Goal: Information Seeking & Learning: Learn about a topic

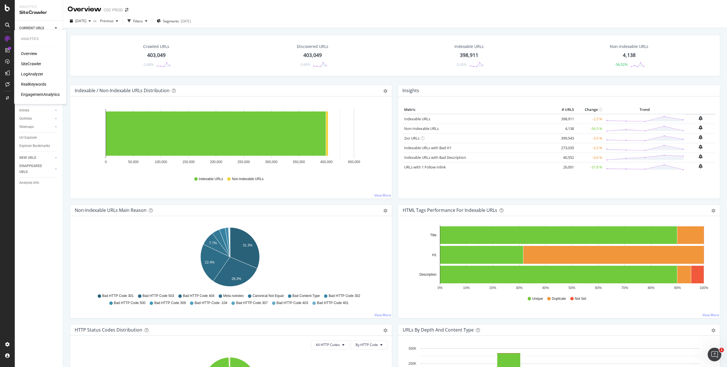
click at [37, 85] on div "RealKeywords" at bounding box center [33, 84] width 25 height 6
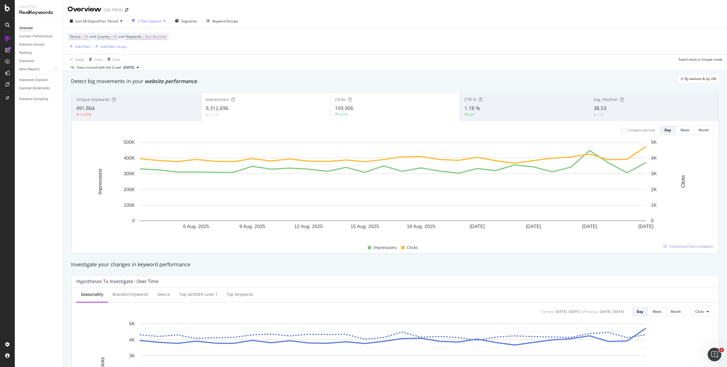
click at [393, 65] on div "Data crossed with the Crawl [DATE]" at bounding box center [395, 67] width 664 height 7
click at [164, 37] on span "Non-Branded" at bounding box center [155, 37] width 21 height 8
click at [148, 51] on span "Non-Branded" at bounding box center [146, 49] width 24 height 5
click at [145, 90] on div "All" at bounding box center [168, 94] width 67 height 8
click at [194, 64] on div "Apply" at bounding box center [192, 62] width 9 height 5
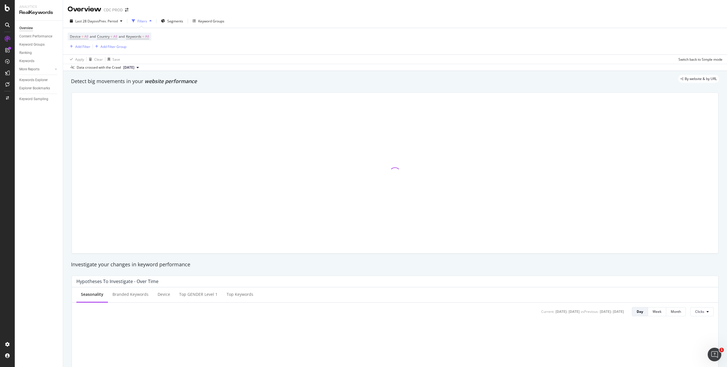
drag, startPoint x: 301, startPoint y: 45, endPoint x: 218, endPoint y: 45, distance: 82.9
click at [300, 45] on div "Device = All and Country = All and Keywords = All Add Filter Add Filter Group" at bounding box center [395, 41] width 655 height 26
click at [99, 23] on div "Last 28 Days vs Prev. Period" at bounding box center [96, 21] width 57 height 9
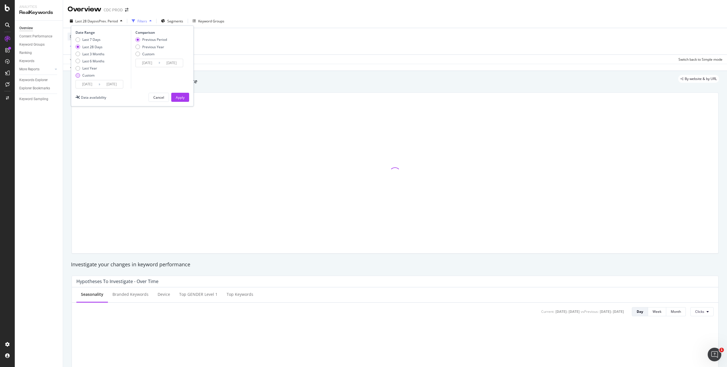
click at [91, 77] on div "Custom" at bounding box center [88, 75] width 12 height 5
click at [97, 83] on input "[DATE]" at bounding box center [87, 84] width 23 height 8
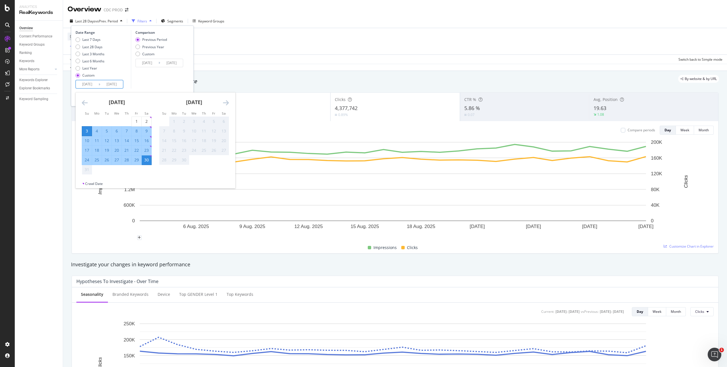
click at [88, 160] on div "24" at bounding box center [87, 160] width 10 height 6
type input "[DATE]"
click at [148, 161] on div "30" at bounding box center [147, 160] width 10 height 6
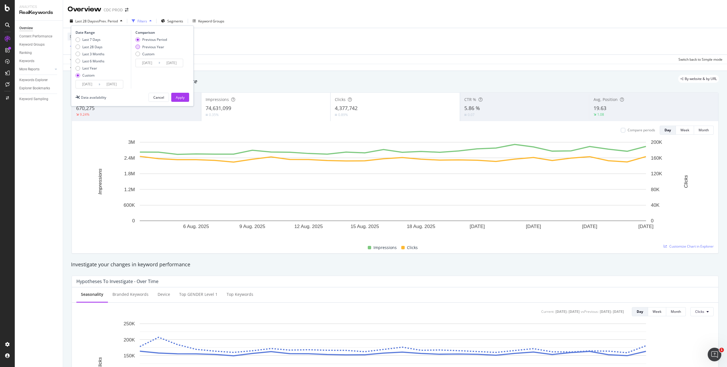
click at [155, 46] on div "Previous Year" at bounding box center [153, 47] width 22 height 5
type input "[DATE]"
click at [181, 96] on div "Apply" at bounding box center [180, 97] width 9 height 5
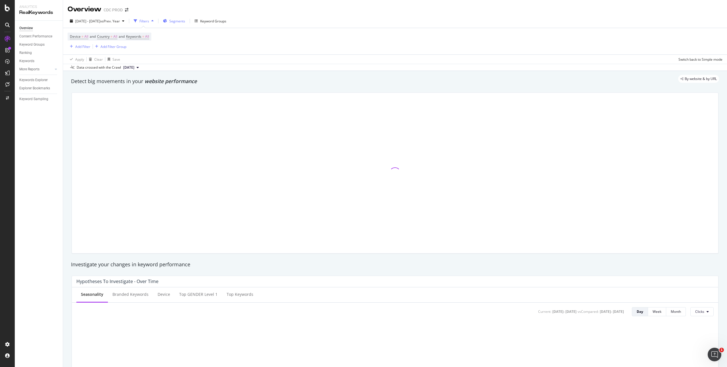
click at [185, 20] on span "Segments" at bounding box center [177, 21] width 16 height 5
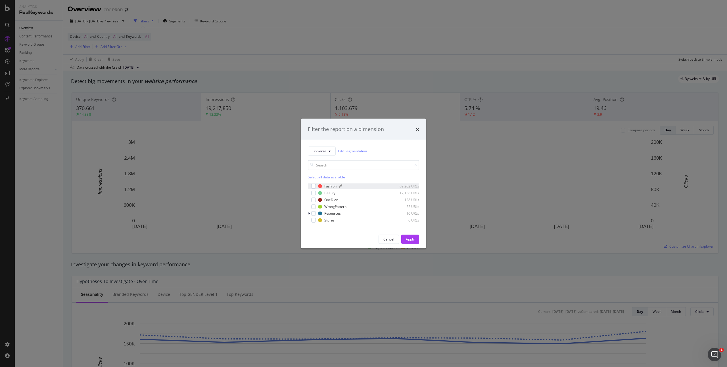
click at [332, 185] on div "Fashion" at bounding box center [330, 186] width 12 height 5
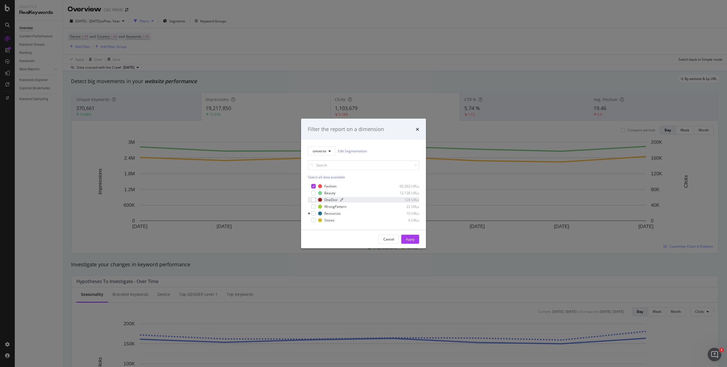
click at [330, 199] on div "OneDior" at bounding box center [330, 200] width 13 height 5
click at [413, 239] on div "Apply" at bounding box center [410, 239] width 9 height 5
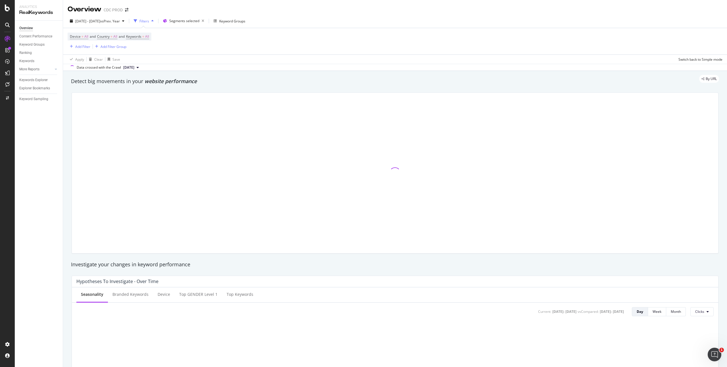
click at [234, 37] on div "Device = All and Country = All and Keywords = All Add Filter Add Filter Group" at bounding box center [395, 41] width 655 height 26
click at [149, 19] on div "Filters" at bounding box center [144, 21] width 10 height 5
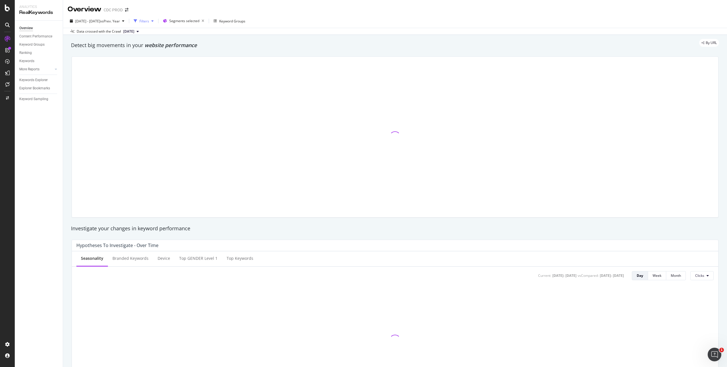
click at [149, 19] on div "Filters" at bounding box center [144, 21] width 10 height 5
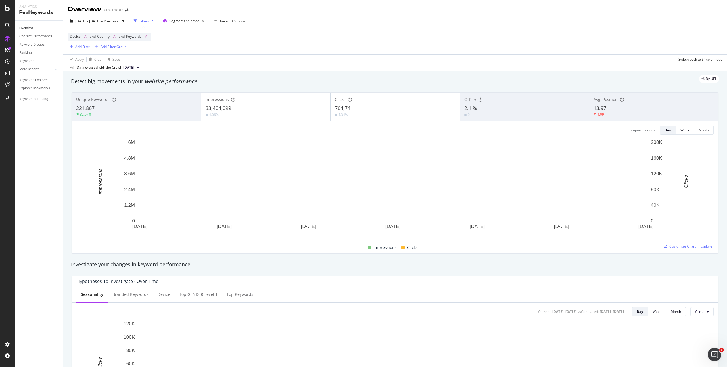
click at [218, 37] on div "Device = All and Country = All and Keywords = All Add Filter Add Filter Group" at bounding box center [395, 41] width 655 height 26
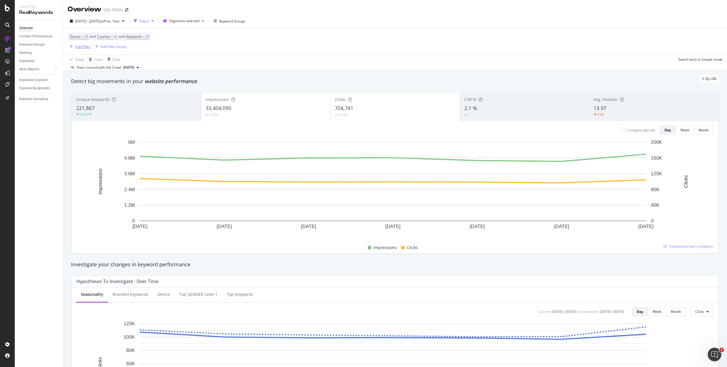
click at [87, 47] on div "Add Filter" at bounding box center [82, 46] width 15 height 5
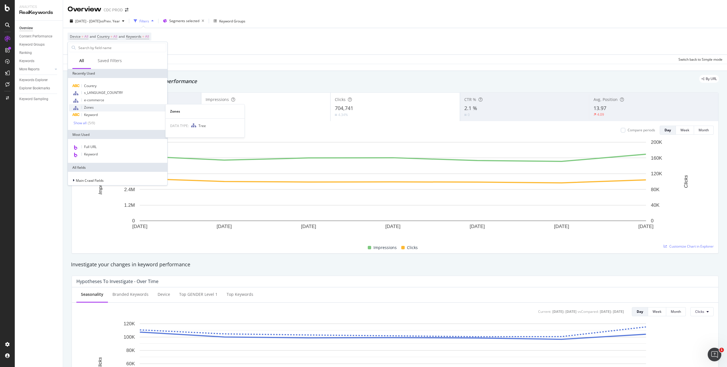
click at [97, 108] on div "Zones" at bounding box center [117, 107] width 97 height 7
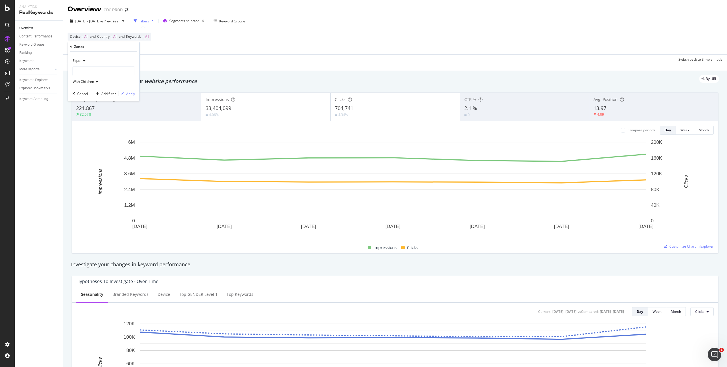
click at [85, 73] on div at bounding box center [104, 71] width 62 height 9
click at [94, 82] on span "39,129 URLS" at bounding box center [101, 83] width 21 height 5
click at [127, 95] on div "Apply" at bounding box center [130, 93] width 9 height 5
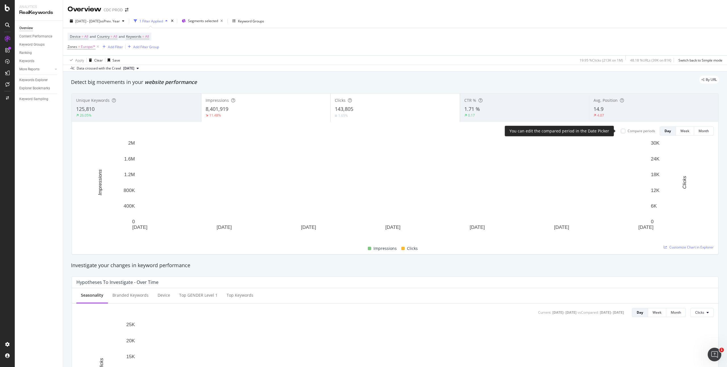
click at [621, 129] on div "Compare periods" at bounding box center [638, 131] width 34 height 5
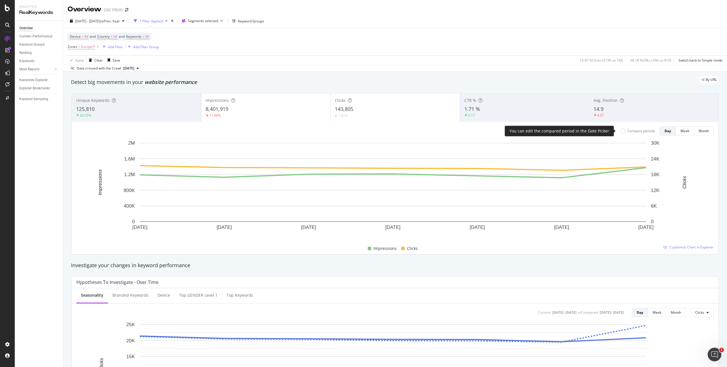
click at [621, 131] on div "Compare periods" at bounding box center [638, 131] width 34 height 5
click at [621, 133] on div at bounding box center [623, 131] width 5 height 5
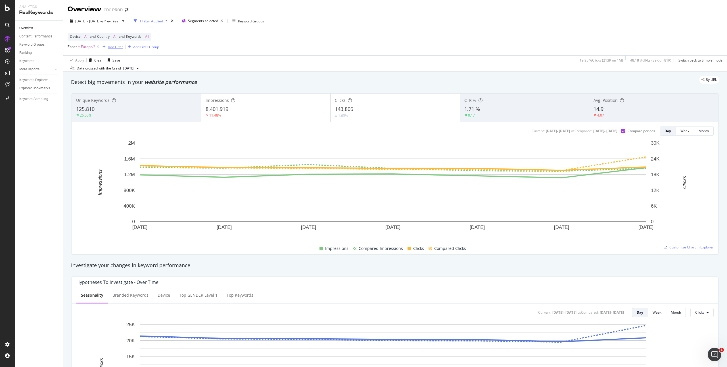
click at [114, 48] on div "Add Filter" at bounding box center [115, 47] width 15 height 5
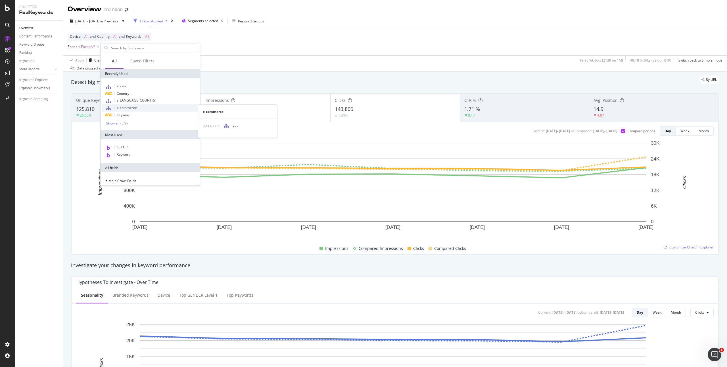
click at [138, 108] on div "e-commerce" at bounding box center [150, 107] width 97 height 7
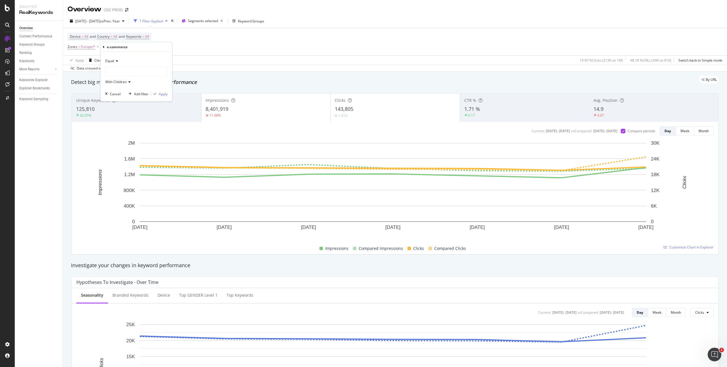
click at [126, 71] on div at bounding box center [136, 71] width 62 height 9
drag, startPoint x: 133, startPoint y: 82, endPoint x: 152, endPoint y: 85, distance: 18.6
click at [133, 82] on span "70,438 URLS" at bounding box center [141, 83] width 21 height 5
drag, startPoint x: 163, startPoint y: 94, endPoint x: 171, endPoint y: 84, distance: 12.7
click at [163, 94] on div "Apply" at bounding box center [163, 94] width 9 height 5
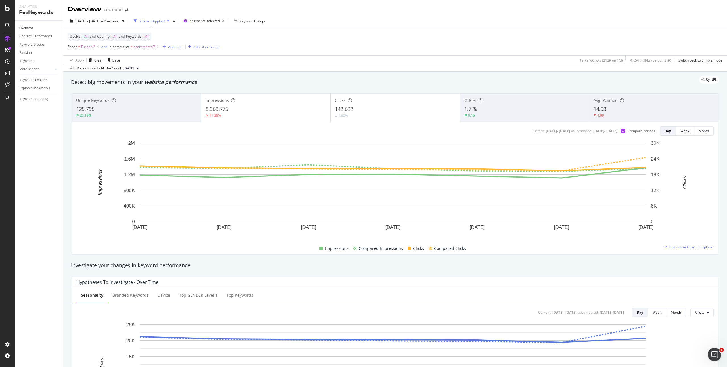
click at [334, 43] on div "Device = All and Country = All and Keywords = All Zones = Europe/* and e-commer…" at bounding box center [395, 41] width 655 height 27
click at [340, 47] on div "Device = All and Country = All and Keywords = All Zones = Europe/* and e-commer…" at bounding box center [395, 41] width 655 height 27
click at [266, 21] on div "Keyword Groups" at bounding box center [253, 21] width 26 height 5
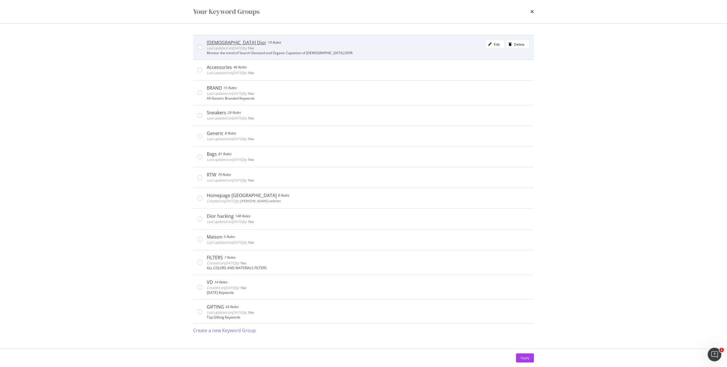
click at [365, 49] on div "[DEMOGRAPHIC_DATA] [PERSON_NAME] 19 Rules Last updated on [DATE] by You Edit De…" at bounding box center [368, 45] width 322 height 11
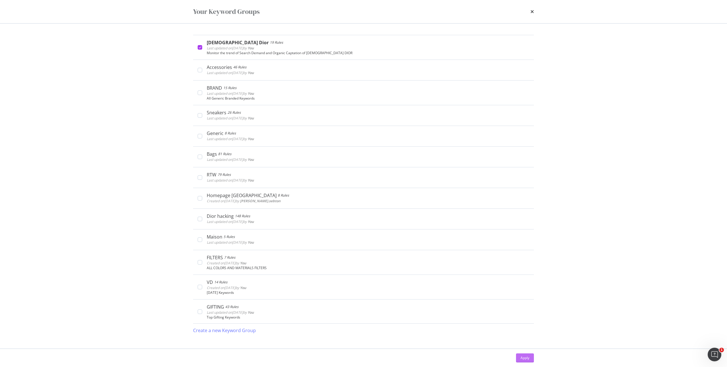
click at [525, 356] on div "Apply" at bounding box center [524, 358] width 9 height 5
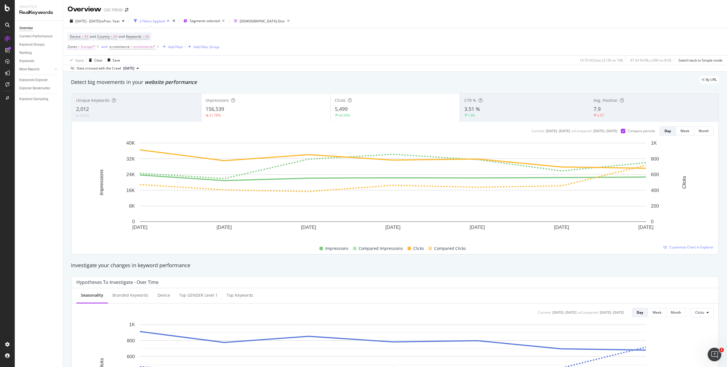
click at [89, 47] on span "Europe/*" at bounding box center [88, 47] width 14 height 8
click at [240, 47] on div "Device = All and Country = All and Keywords = All Zones = Europe/* and e-commer…" at bounding box center [395, 41] width 655 height 27
click at [324, 46] on div "Device = All and Country = All and Keywords = All Zones = Europe/* and e-commer…" at bounding box center [395, 41] width 655 height 27
click at [285, 20] on icon "button" at bounding box center [288, 21] width 7 height 8
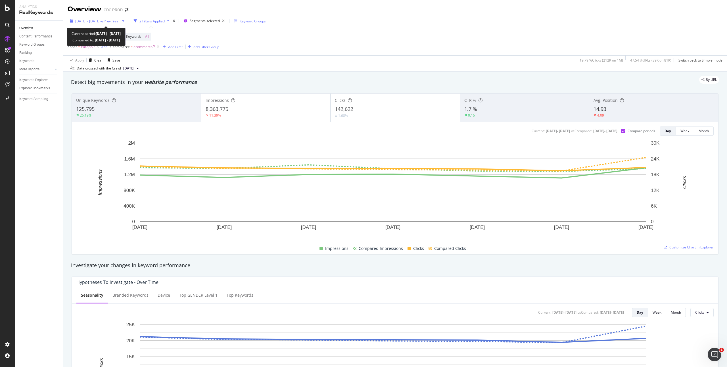
click at [100, 21] on span "[DATE] - [DATE]" at bounding box center [87, 21] width 25 height 5
click at [380, 66] on div "Data crossed with the Crawl [DATE]" at bounding box center [395, 68] width 664 height 7
click at [100, 21] on span "[DATE] - [DATE]" at bounding box center [87, 21] width 25 height 5
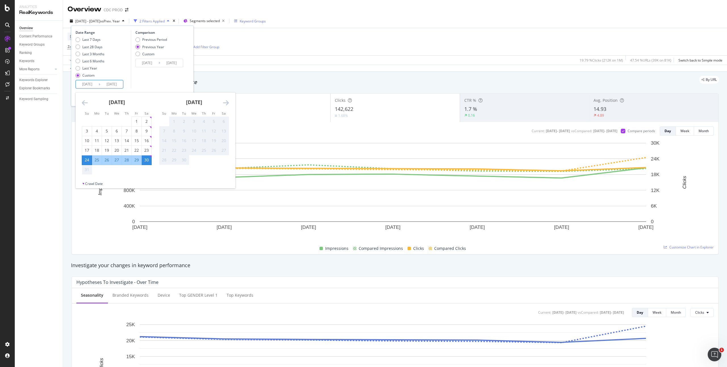
click at [94, 84] on input "[DATE]" at bounding box center [87, 84] width 23 height 8
click at [136, 121] on div "1" at bounding box center [137, 122] width 10 height 6
type input "[DATE]"
click at [146, 162] on div "30" at bounding box center [147, 160] width 10 height 6
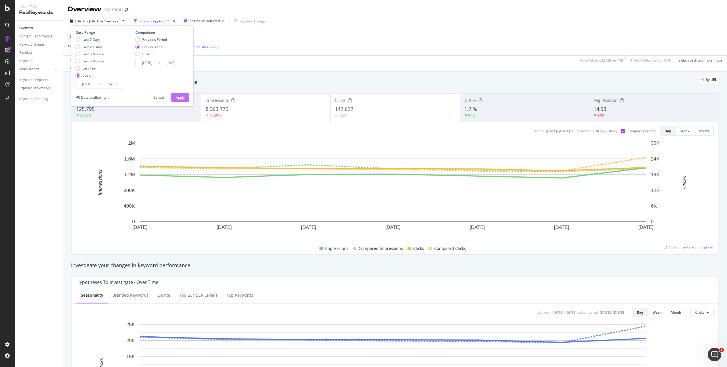
click at [180, 93] on button "Apply" at bounding box center [180, 97] width 18 height 9
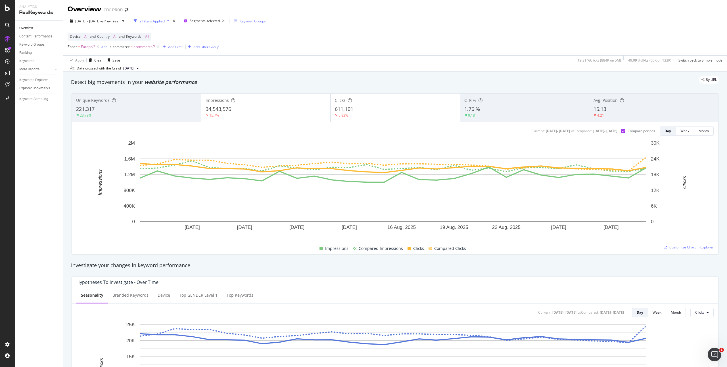
click at [165, 21] on div "2 Filters Applied" at bounding box center [151, 21] width 25 height 5
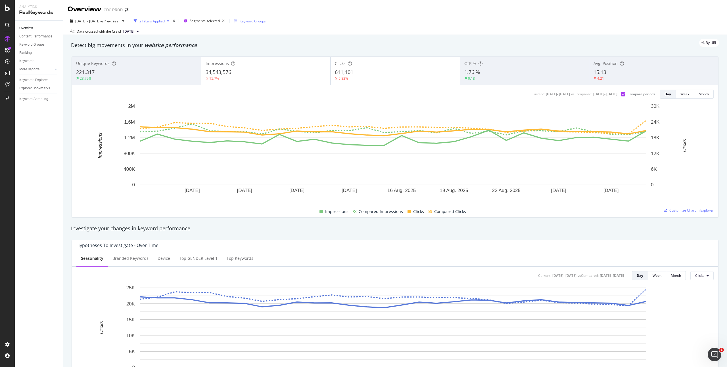
click at [165, 21] on div "2 Filters Applied" at bounding box center [151, 21] width 25 height 5
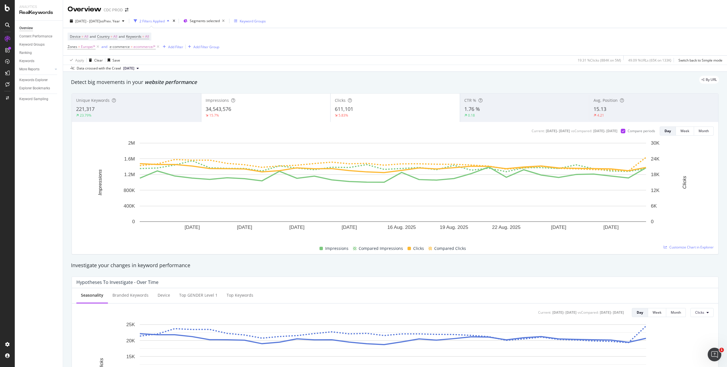
click at [330, 44] on div "Device = All and Country = All and Keywords = All Zones = Europe/* and e-commer…" at bounding box center [395, 41] width 655 height 27
click at [149, 35] on span "All" at bounding box center [147, 37] width 4 height 8
click at [140, 52] on span "All" at bounding box center [137, 49] width 6 height 5
click at [152, 69] on span "Branded" at bounding box center [168, 69] width 58 height 5
click at [191, 62] on div "Apply" at bounding box center [192, 62] width 9 height 5
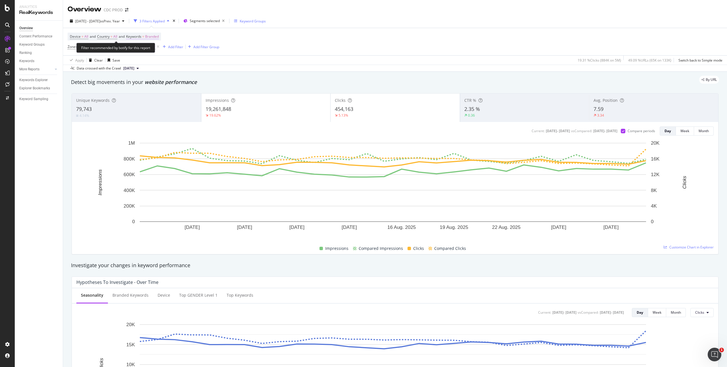
click at [154, 35] on span "Branded" at bounding box center [152, 37] width 14 height 8
click at [150, 49] on div "button" at bounding box center [153, 49] width 7 height 3
click at [154, 58] on div "Non-Branded" at bounding box center [168, 61] width 67 height 8
drag, startPoint x: 187, startPoint y: 61, endPoint x: 254, endPoint y: 48, distance: 68.5
click at [187, 61] on div "button" at bounding box center [184, 61] width 8 height 3
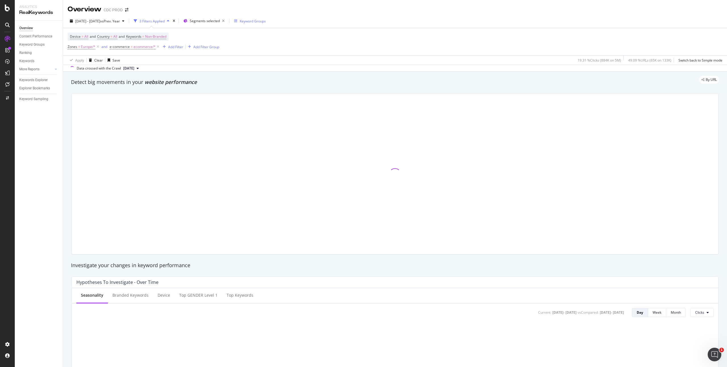
click at [290, 35] on div "Device = All and Country = All and Keywords = Non-Branded Zones = [GEOGRAPHIC_D…" at bounding box center [395, 41] width 655 height 27
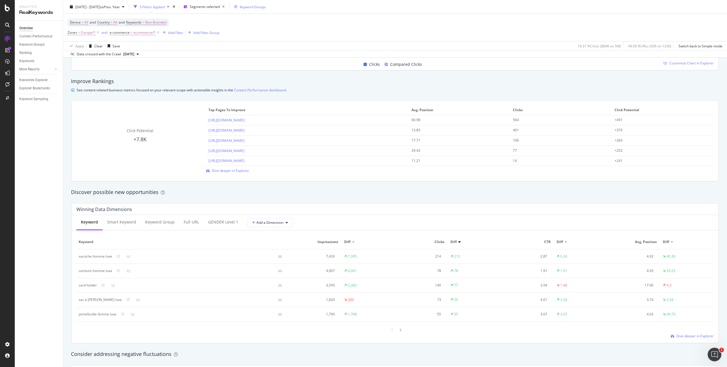
scroll to position [369, 0]
drag, startPoint x: 116, startPoint y: 313, endPoint x: 77, endPoint y: 314, distance: 38.6
click at [77, 314] on td "portefeuille femme luxe" at bounding box center [182, 313] width 212 height 14
copy div "portefeuille femme luxe"
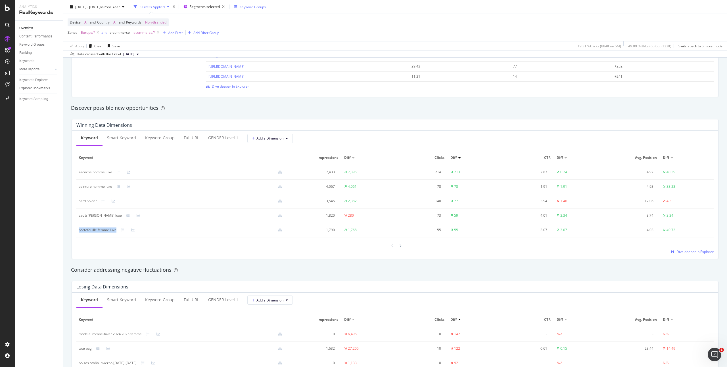
scroll to position [0, 0]
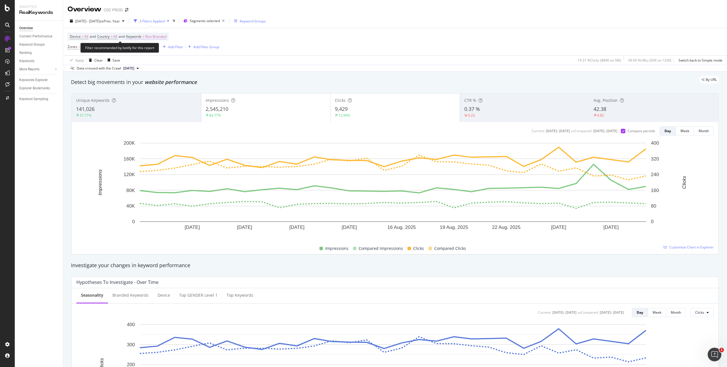
click at [162, 35] on span "Non-Branded" at bounding box center [155, 37] width 21 height 8
drag, startPoint x: 515, startPoint y: 51, endPoint x: 518, endPoint y: 58, distance: 7.6
click at [515, 51] on div "Device = All and Country = All and Keywords = Non-Branded Zones = [GEOGRAPHIC_D…" at bounding box center [395, 41] width 655 height 27
click at [160, 37] on span "Non-Branded" at bounding box center [155, 37] width 21 height 8
click at [152, 48] on span "Non-Branded" at bounding box center [146, 49] width 24 height 5
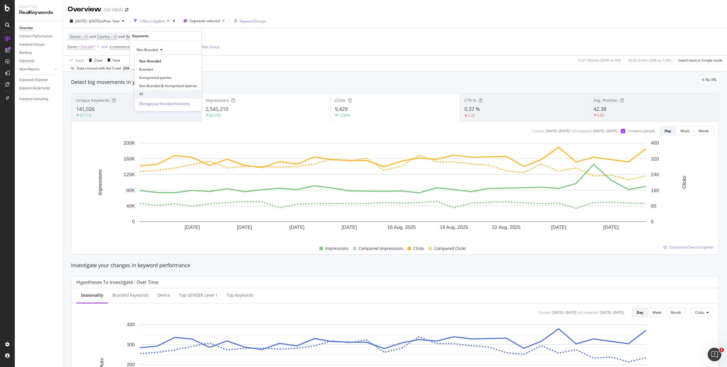
click at [157, 93] on span "All" at bounding box center [168, 94] width 58 height 5
click at [197, 65] on div "All Cancel Add filter Apply" at bounding box center [166, 55] width 72 height 28
click at [196, 63] on div "Apply" at bounding box center [192, 62] width 9 height 5
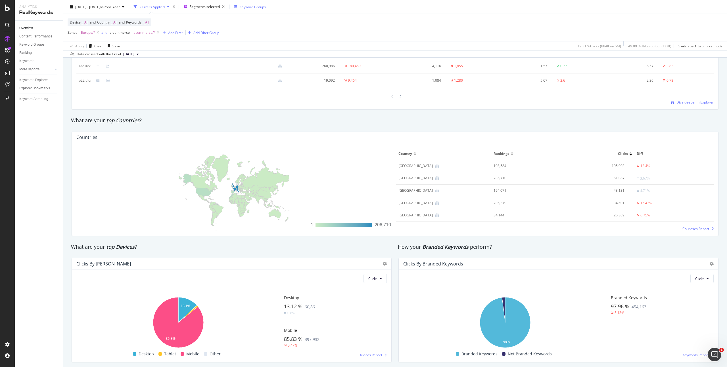
scroll to position [784, 0]
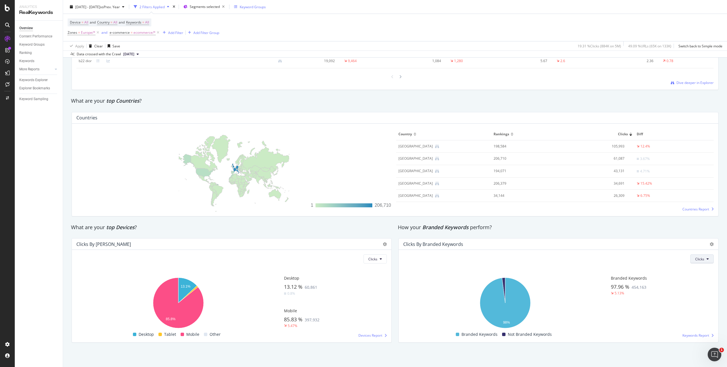
click at [707, 259] on button "Clicks" at bounding box center [701, 259] width 23 height 9
click at [686, 314] on div "Hold CMD (⌘) while clicking to filter the report. 98% Is Branded No. of Clicks …" at bounding box center [558, 303] width 310 height 70
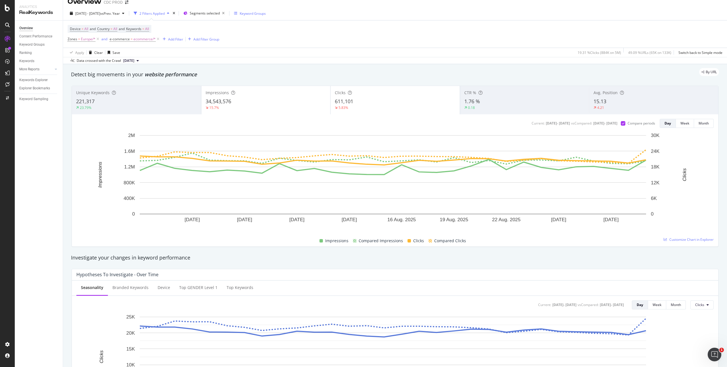
scroll to position [0, 0]
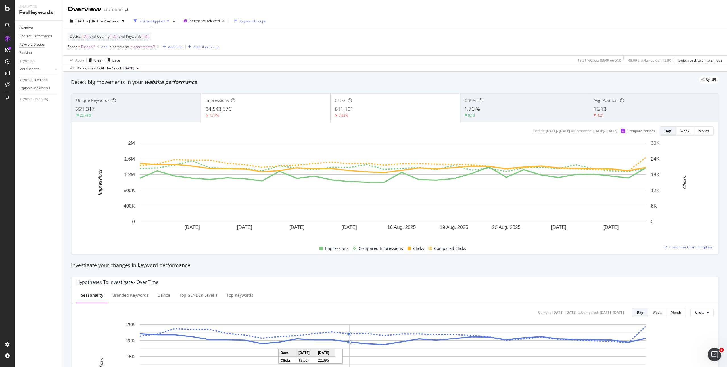
click at [39, 44] on div "Keyword Groups" at bounding box center [31, 45] width 25 height 6
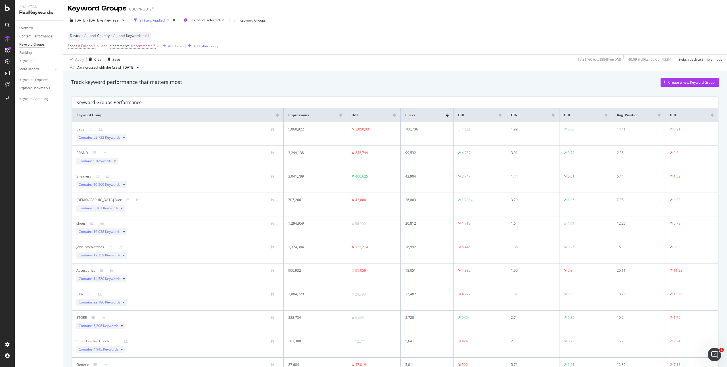
scroll to position [1, 0]
click at [108, 160] on span "9 Keywords" at bounding box center [102, 160] width 18 height 5
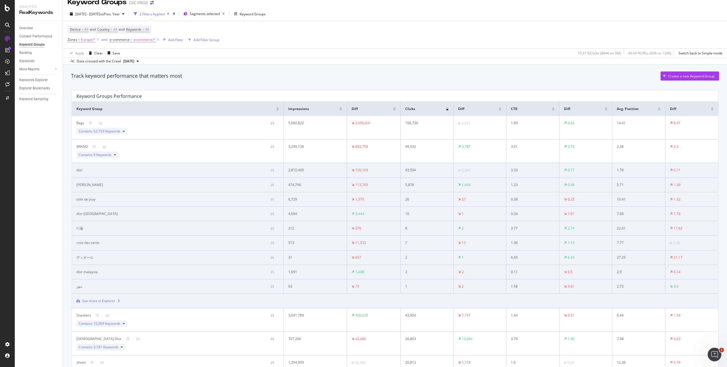
scroll to position [8, 0]
click at [113, 153] on div "Contains 9 Keywords" at bounding box center [97, 153] width 42 height 7
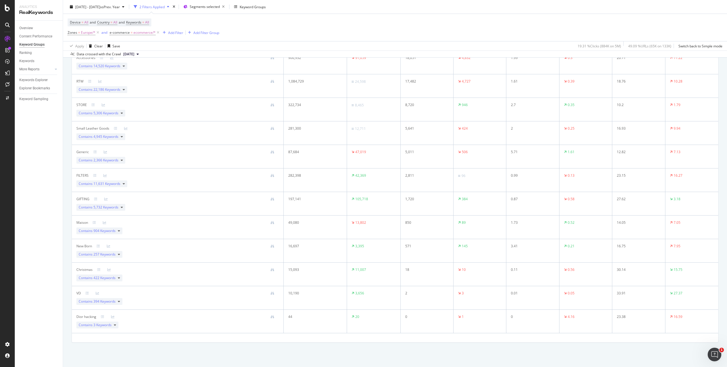
scroll to position [0, 0]
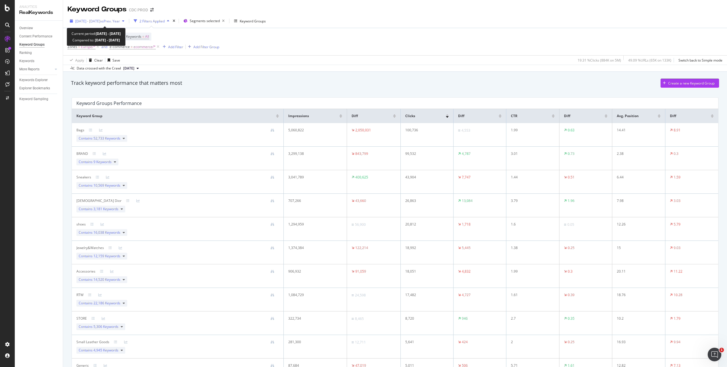
click at [114, 22] on span "vs Prev. Year" at bounding box center [110, 21] width 20 height 5
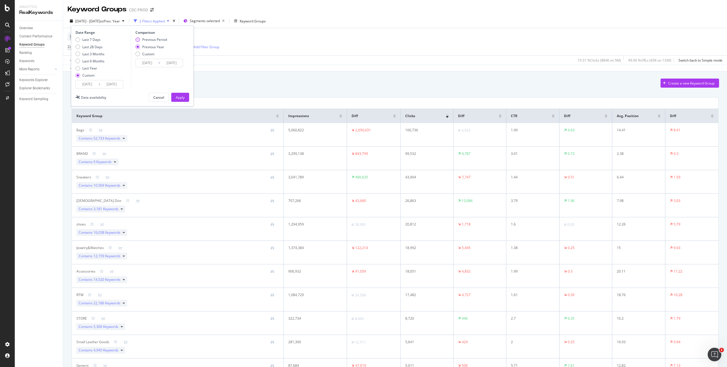
click at [160, 39] on div "Previous Period" at bounding box center [154, 39] width 25 height 5
type input "[DATE]"
click at [182, 95] on div "Apply" at bounding box center [180, 97] width 9 height 9
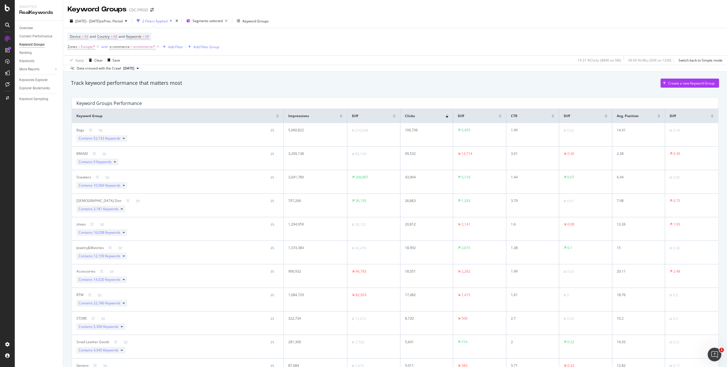
click at [340, 117] on div at bounding box center [341, 116] width 3 height 1
click at [29, 28] on div "Overview" at bounding box center [26, 28] width 14 height 6
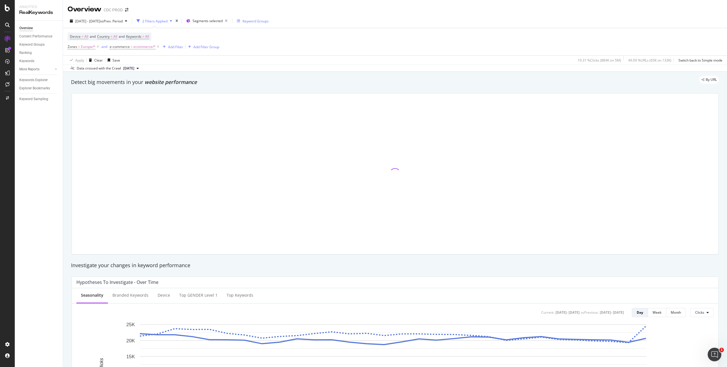
click at [269, 23] on div "Keyword Groups" at bounding box center [255, 21] width 26 height 5
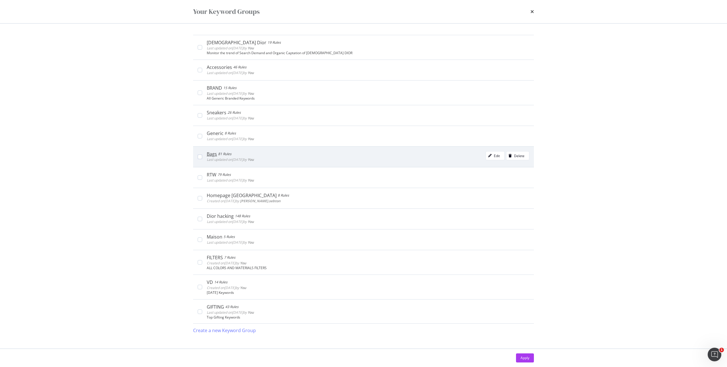
click at [417, 157] on div "Bags 81 Rules Last updated on [DATE] by You Edit Delete" at bounding box center [368, 156] width 322 height 11
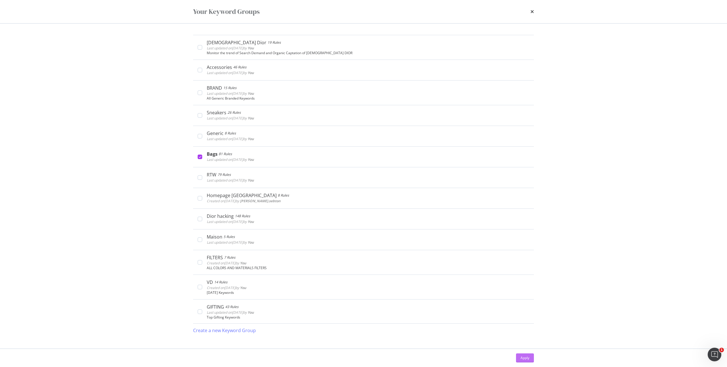
click at [523, 358] on div "Apply" at bounding box center [524, 358] width 9 height 5
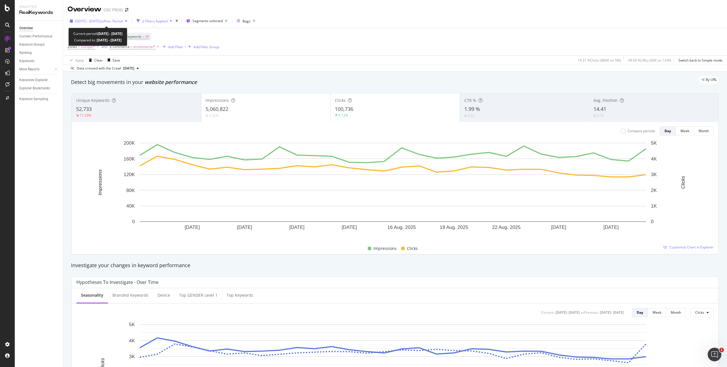
click at [122, 19] on span "vs Prev. Period" at bounding box center [111, 21] width 22 height 5
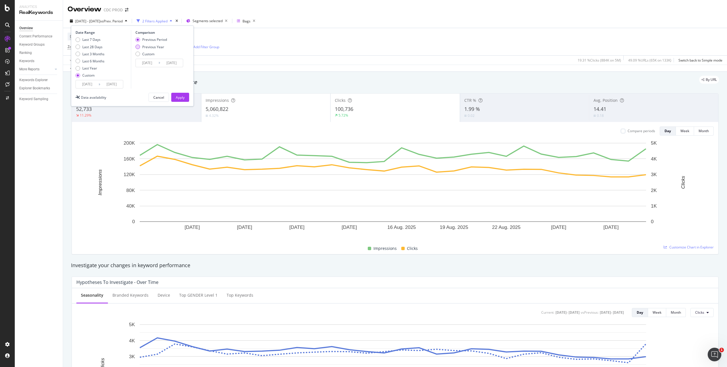
click at [152, 48] on div "Previous Year" at bounding box center [153, 47] width 22 height 5
type input "[DATE]"
click at [186, 97] on button "Apply" at bounding box center [180, 97] width 18 height 9
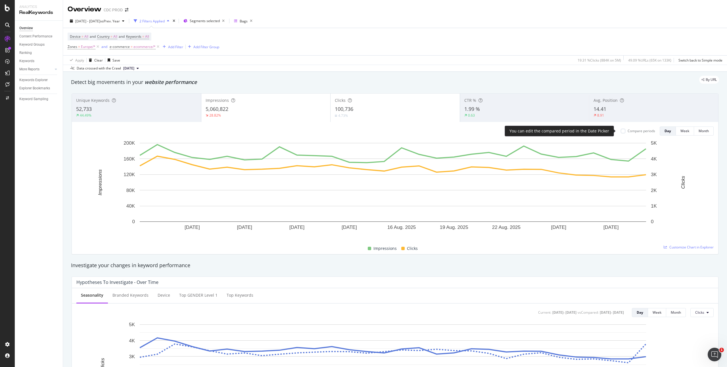
click at [632, 129] on div "Compare periods" at bounding box center [641, 131] width 28 height 5
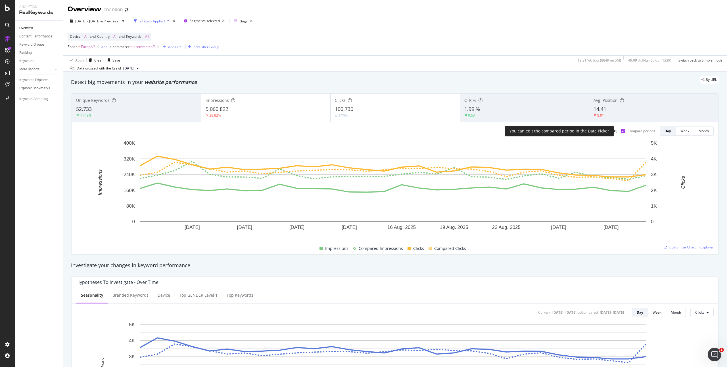
click at [627, 132] on div "Compare periods" at bounding box center [641, 131] width 28 height 5
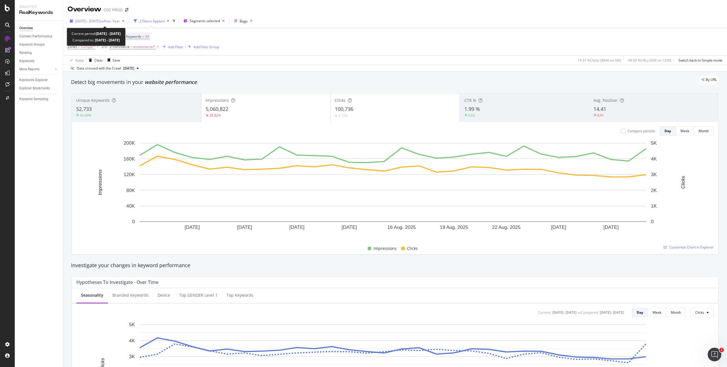
click at [100, 22] on span "[DATE] - [DATE]" at bounding box center [87, 21] width 25 height 5
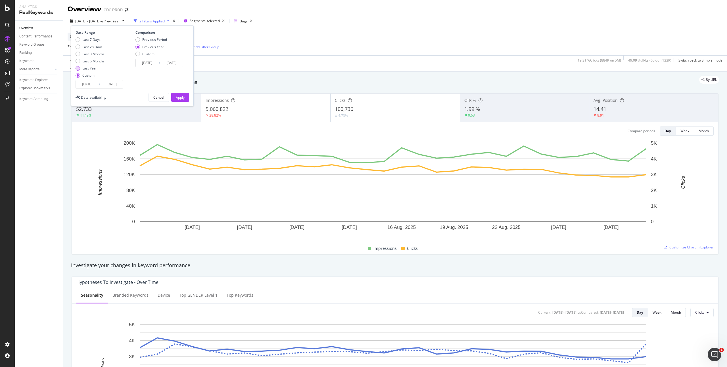
click at [93, 68] on div "Last Year" at bounding box center [89, 68] width 15 height 5
type input "[DATE]"
click at [176, 96] on div "Apply" at bounding box center [180, 97] width 9 height 5
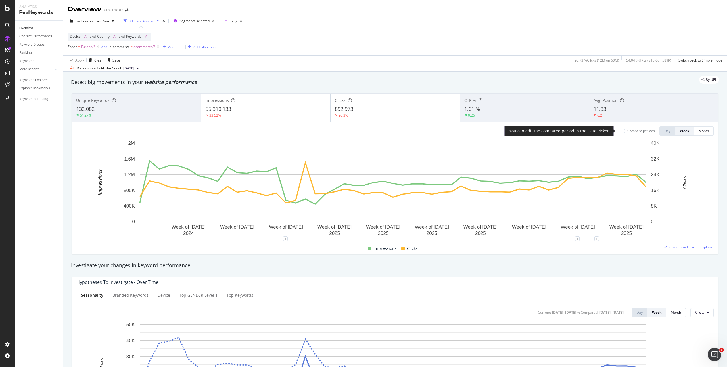
click at [629, 131] on div "Compare periods" at bounding box center [641, 131] width 28 height 5
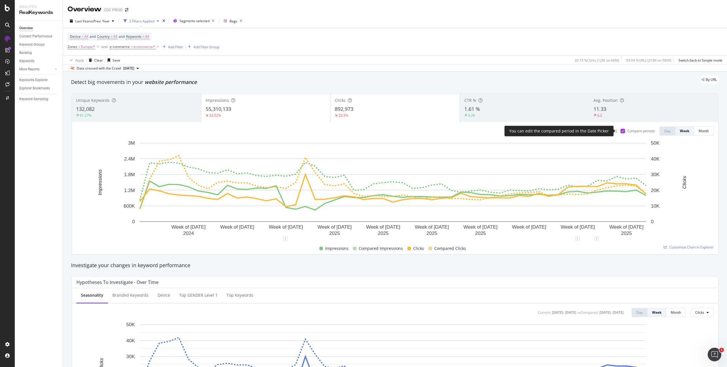
click at [629, 131] on div "Compare periods" at bounding box center [641, 131] width 28 height 5
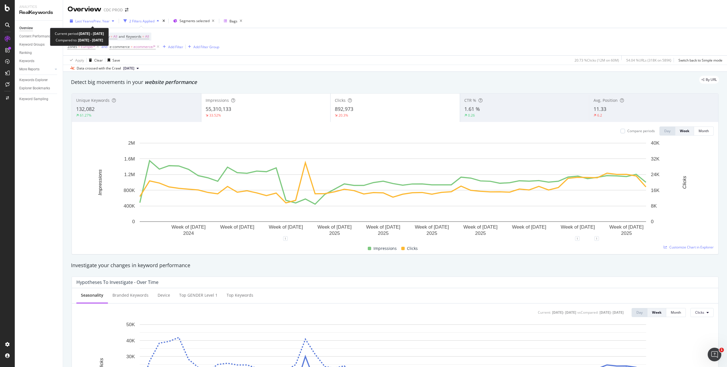
click at [94, 20] on span "vs Prev. Year" at bounding box center [100, 21] width 20 height 5
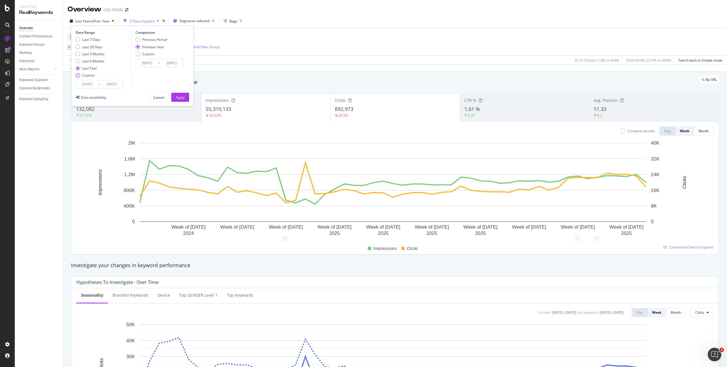
click at [94, 76] on div "Custom" at bounding box center [88, 75] width 12 height 5
type input "[DATE]"
click at [90, 85] on input "[DATE]" at bounding box center [87, 84] width 23 height 8
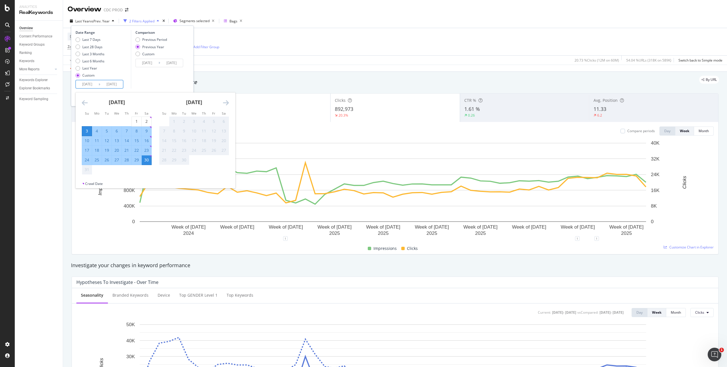
click at [83, 101] on icon "Move backward to switch to the previous month." at bounding box center [85, 102] width 6 height 7
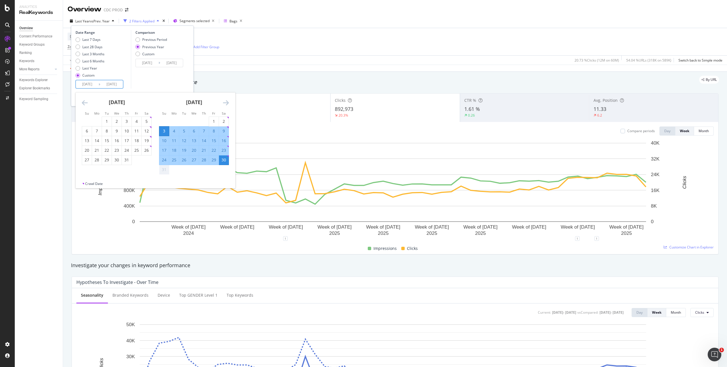
click at [83, 101] on icon "Move backward to switch to the previous month." at bounding box center [85, 102] width 6 height 7
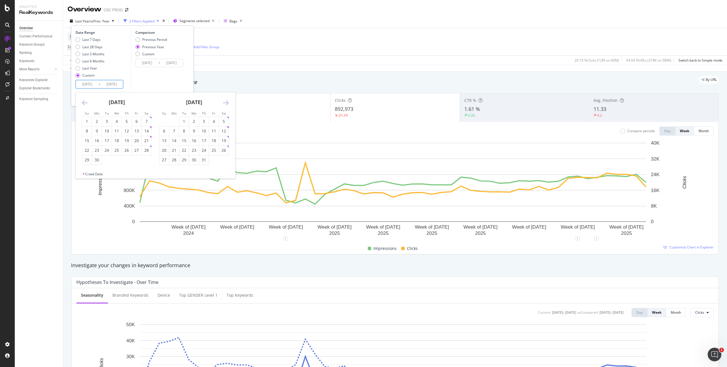
click at [83, 101] on icon "Move backward to switch to the previous month." at bounding box center [85, 102] width 6 height 7
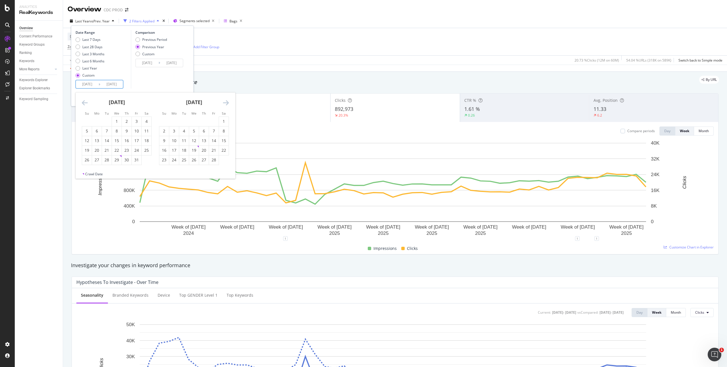
click at [83, 101] on icon "Move backward to switch to the previous month." at bounding box center [85, 102] width 6 height 7
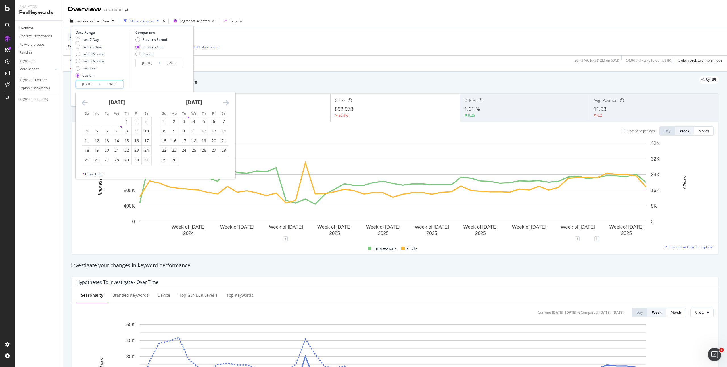
click at [83, 101] on icon "Move backward to switch to the previous month." at bounding box center [85, 102] width 6 height 7
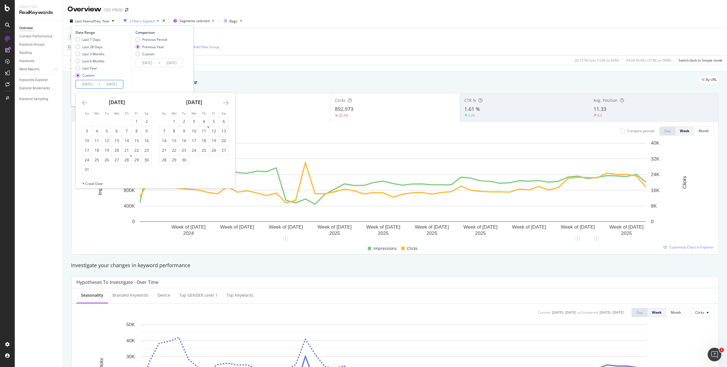
click at [83, 101] on icon "Move backward to switch to the previous month." at bounding box center [85, 102] width 6 height 7
click at [98, 121] on div "1" at bounding box center [97, 122] width 10 height 6
type input "[DATE]"
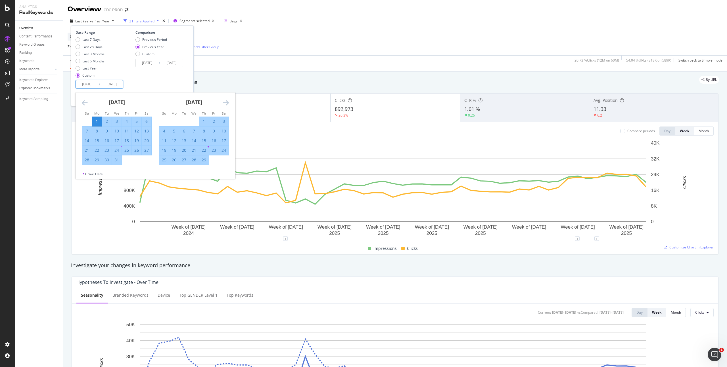
click at [178, 83] on div "Comparison Previous Period Previous Year Custom [DATE] Navigate forward to inte…" at bounding box center [158, 59] width 54 height 58
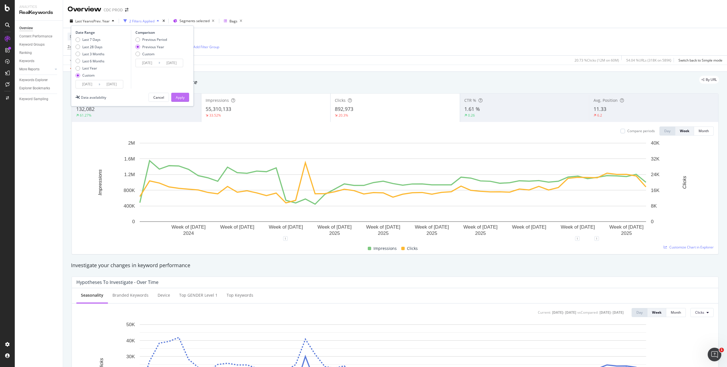
click at [189, 96] on button "Apply" at bounding box center [180, 97] width 18 height 9
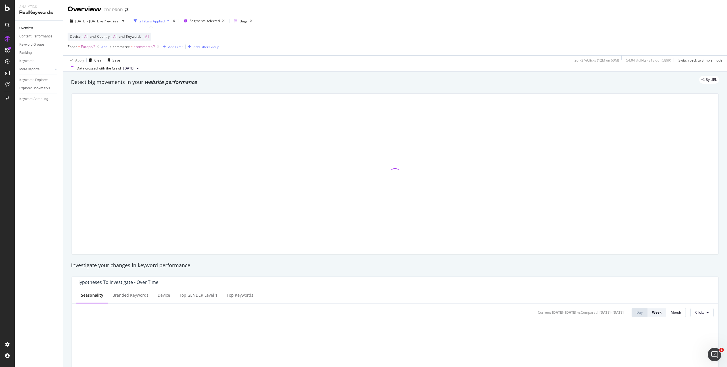
click at [185, 96] on div at bounding box center [395, 174] width 646 height 161
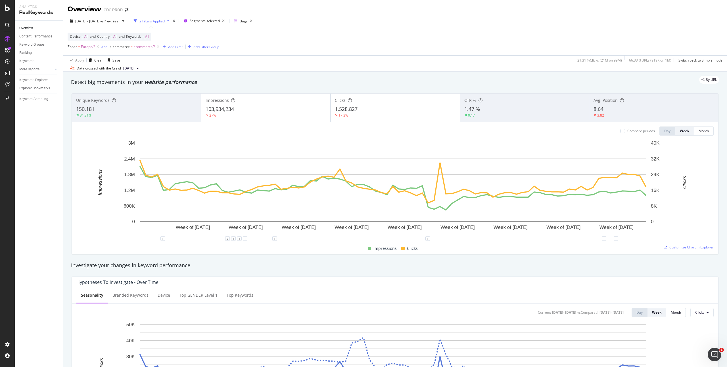
click at [372, 106] on div "1,528,827" at bounding box center [395, 109] width 121 height 7
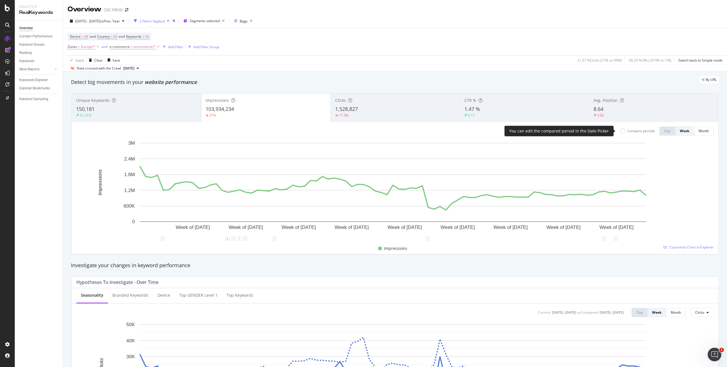
click at [636, 131] on div "Compare periods" at bounding box center [641, 131] width 28 height 5
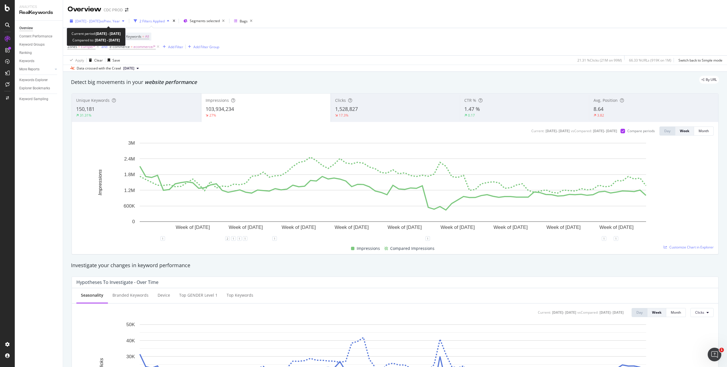
click at [99, 18] on div "[DATE] - [DATE] vs Prev. Year" at bounding box center [97, 21] width 59 height 9
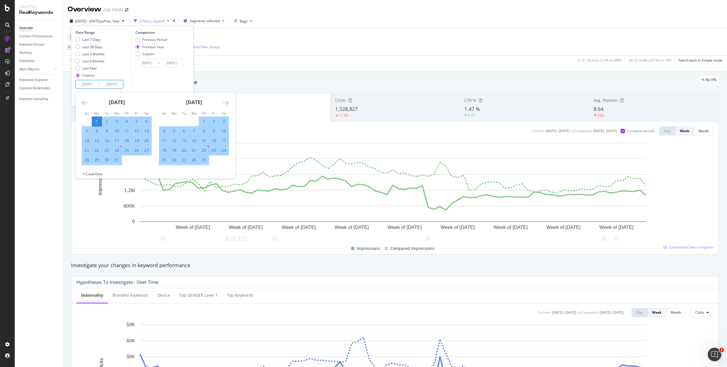
click at [94, 87] on input "[DATE]" at bounding box center [87, 84] width 23 height 8
click at [95, 67] on div "Last Year" at bounding box center [89, 68] width 15 height 5
type input "[DATE]"
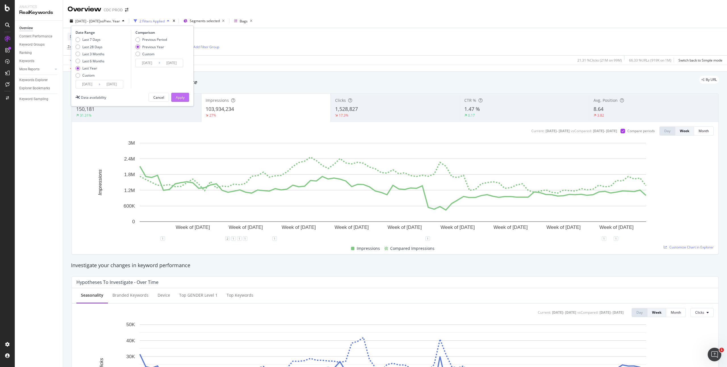
click at [185, 97] on button "Apply" at bounding box center [180, 97] width 18 height 9
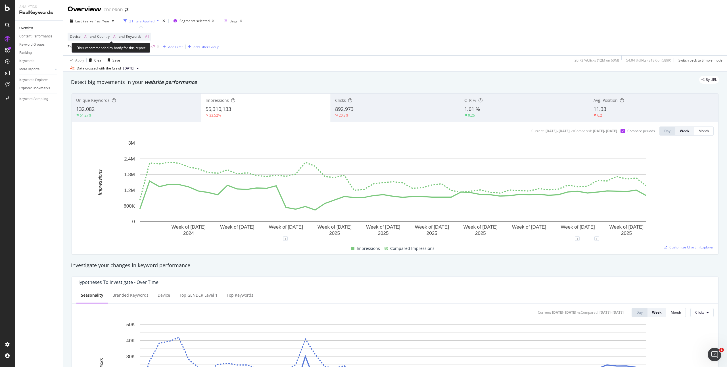
click at [149, 34] on span "All" at bounding box center [147, 37] width 4 height 8
click at [143, 50] on icon "button" at bounding box center [144, 49] width 2 height 3
click at [158, 60] on span "Non-Branded" at bounding box center [168, 61] width 58 height 5
click at [190, 64] on div "Apply" at bounding box center [192, 62] width 9 height 5
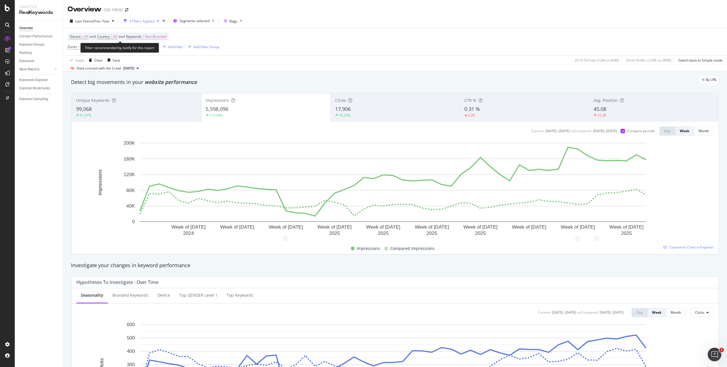
click at [163, 38] on span "Non-Branded" at bounding box center [155, 37] width 21 height 8
click at [153, 55] on div "Non-Branded Cancel Add filter Apply" at bounding box center [166, 55] width 72 height 28
click at [155, 52] on span "Non-Branded" at bounding box center [146, 49] width 24 height 5
click at [147, 92] on span "All" at bounding box center [168, 94] width 58 height 5
click at [194, 61] on div "Apply" at bounding box center [192, 62] width 9 height 5
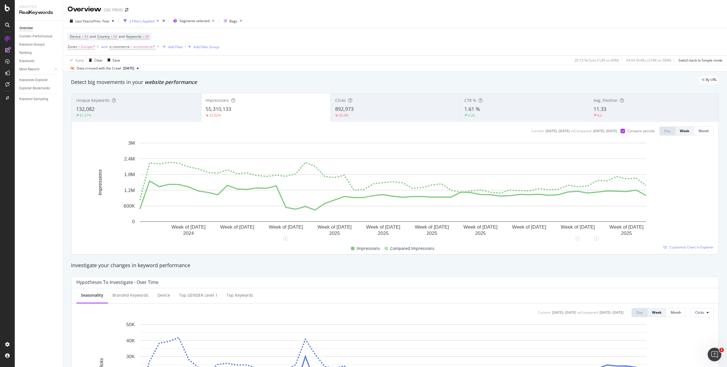
click at [385, 66] on div "Data crossed with the Crawl [DATE]" at bounding box center [395, 68] width 664 height 7
click at [236, 21] on div "Bags" at bounding box center [233, 21] width 8 height 5
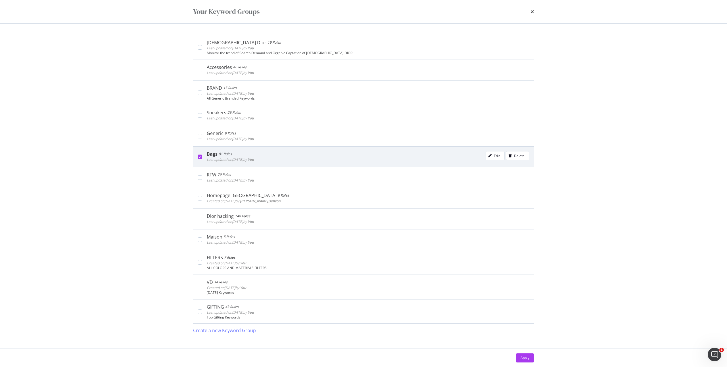
click at [210, 153] on div "Bags" at bounding box center [212, 154] width 11 height 6
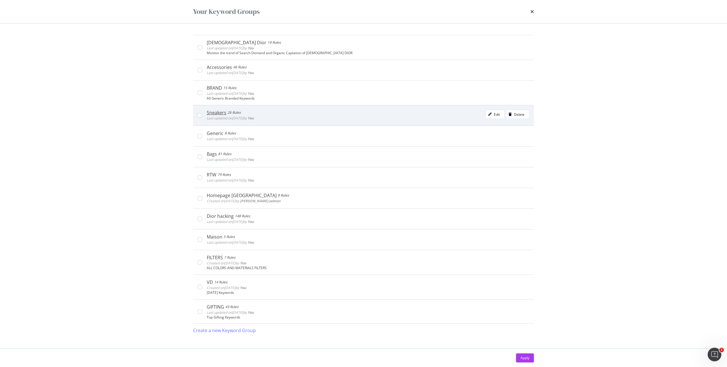
click at [247, 116] on div "Last updated on [DATE] by You" at bounding box center [230, 119] width 47 height 6
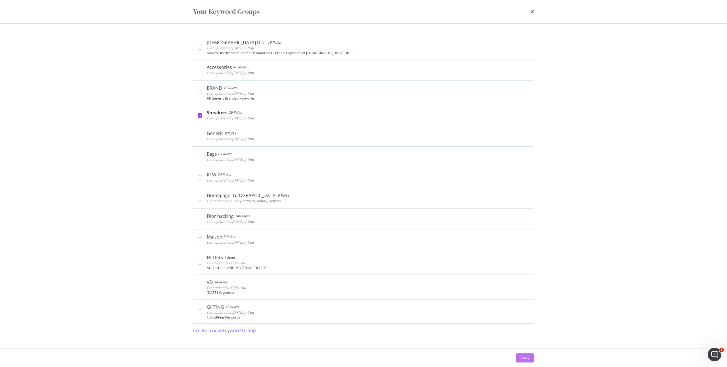
click at [524, 356] on div "Apply" at bounding box center [524, 358] width 9 height 5
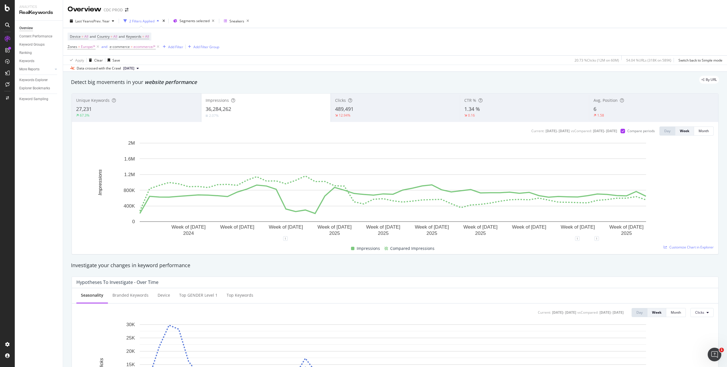
click at [315, 56] on div "Apply Clear Save 20.73 % Clicks ( 12M on 60M ) 54.04 % URLs ( 318K on 589K ) Sw…" at bounding box center [395, 59] width 664 height 9
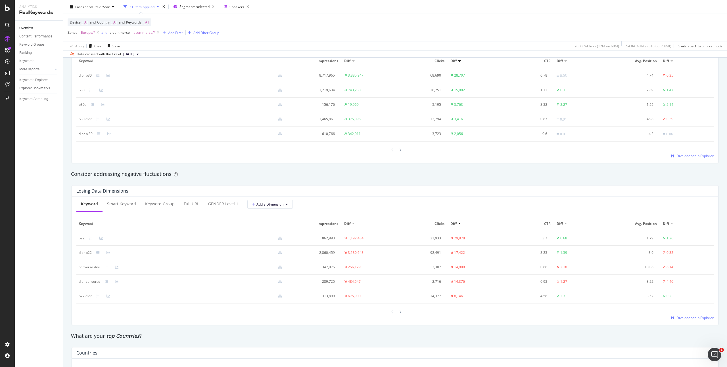
scroll to position [535, 0]
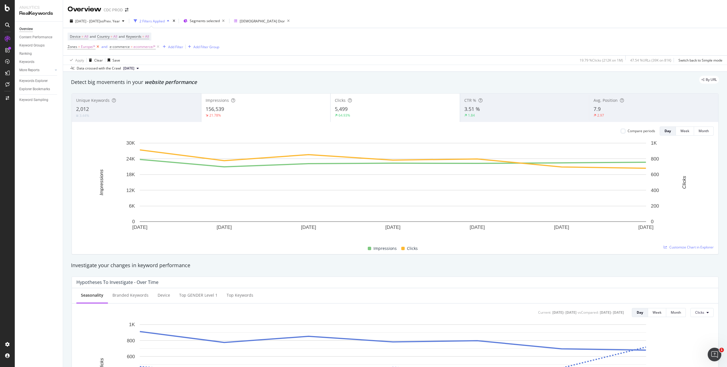
click at [97, 47] on icon at bounding box center [97, 47] width 5 height 6
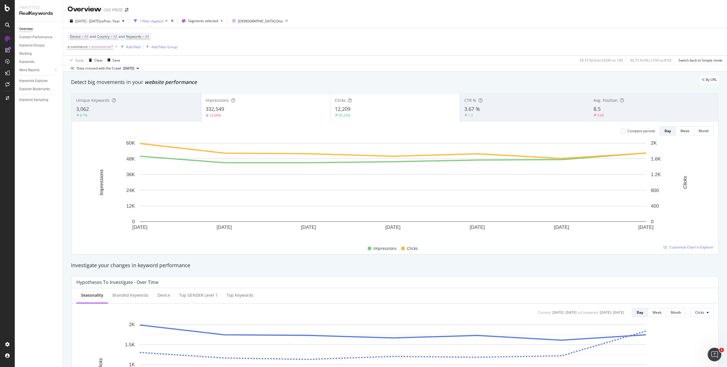
click at [626, 134] on div "Compare periods" at bounding box center [638, 131] width 34 height 9
click at [627, 131] on div "Compare periods" at bounding box center [641, 131] width 28 height 5
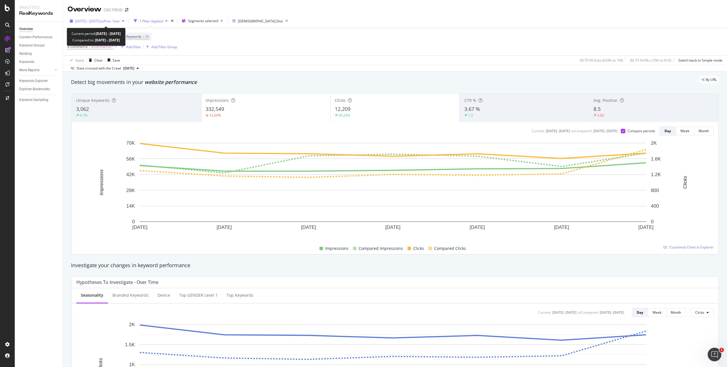
click at [100, 19] on span "[DATE] - [DATE]" at bounding box center [87, 21] width 25 height 5
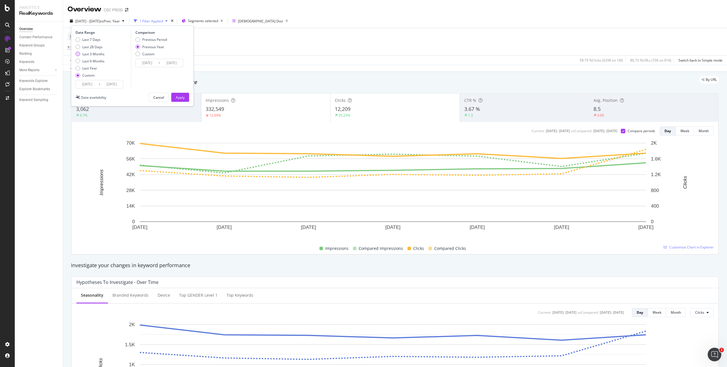
click at [100, 53] on div "Last 3 Months" at bounding box center [93, 54] width 22 height 5
type input "2025/05/31"
type input "2024/06/01"
click at [184, 95] on div "Apply" at bounding box center [180, 97] width 9 height 5
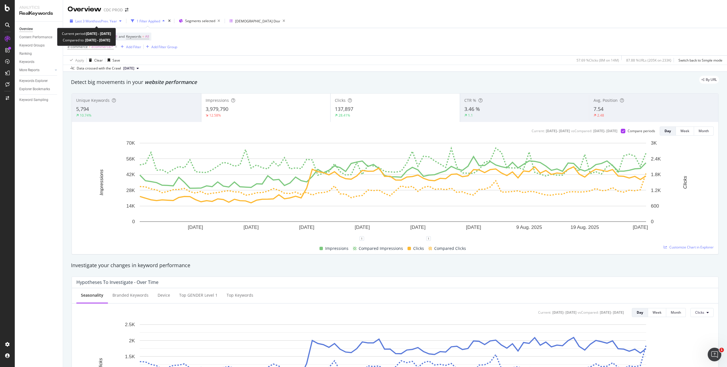
click at [105, 21] on span "vs Prev. Year" at bounding box center [107, 21] width 20 height 5
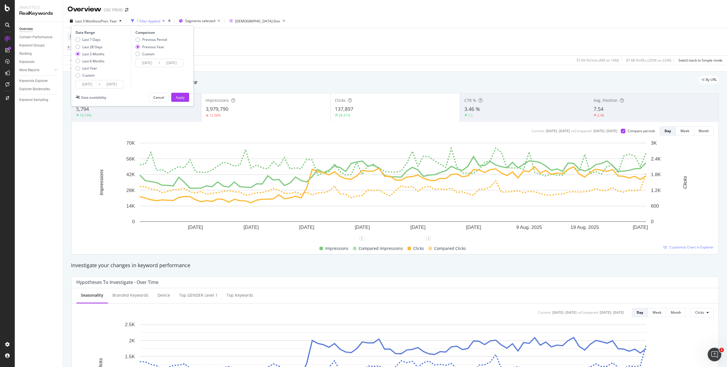
click at [91, 72] on div "Last 7 Days Last 28 Days Last 3 Months Last 6 Months Last Year Custom" at bounding box center [90, 58] width 29 height 43
click at [90, 74] on div "Custom" at bounding box center [88, 75] width 12 height 5
type input "[DATE]"
click at [94, 85] on input "[DATE]" at bounding box center [87, 84] width 23 height 8
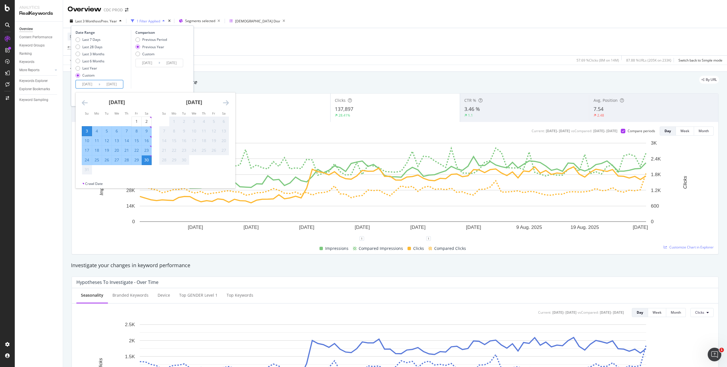
click at [85, 104] on icon "Move backward to switch to the previous month." at bounding box center [85, 102] width 6 height 7
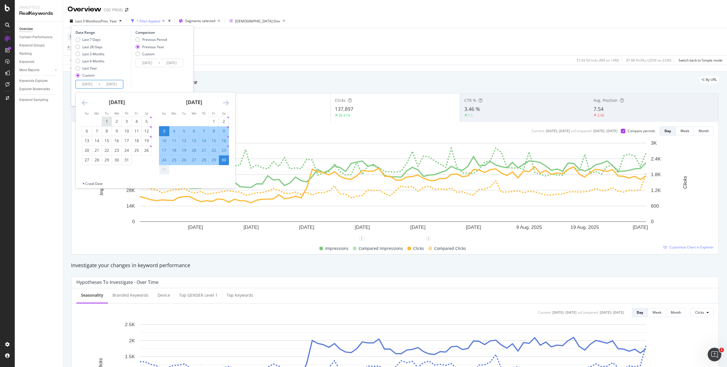
click at [108, 121] on div "1" at bounding box center [107, 122] width 10 height 6
type input "2025/07/01"
type input "2024/07/02"
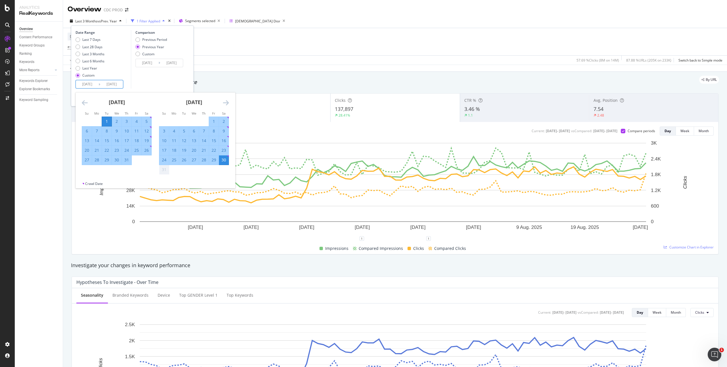
click at [228, 103] on icon "Move forward to switch to the next month." at bounding box center [226, 102] width 6 height 7
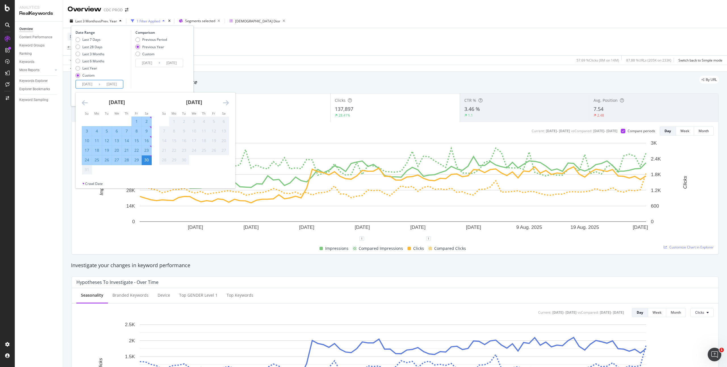
click at [143, 159] on div "30" at bounding box center [147, 160] width 10 height 6
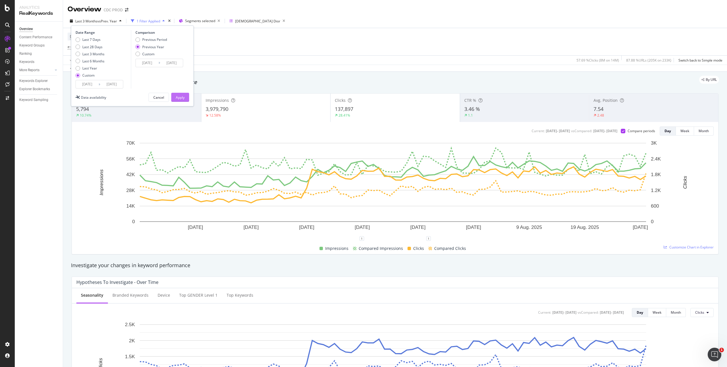
click at [179, 99] on div "Apply" at bounding box center [180, 97] width 9 height 5
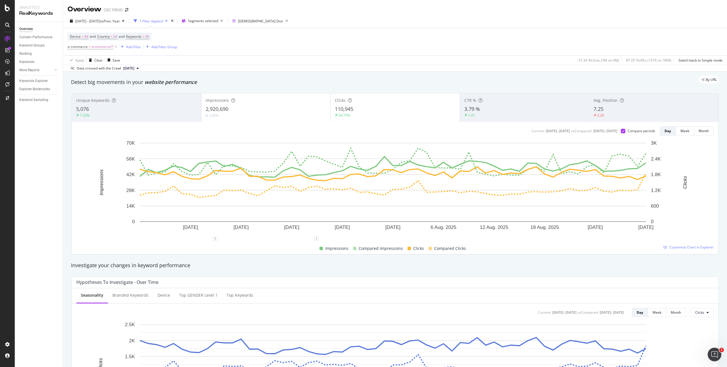
click at [227, 114] on div "2.89%" at bounding box center [266, 115] width 121 height 5
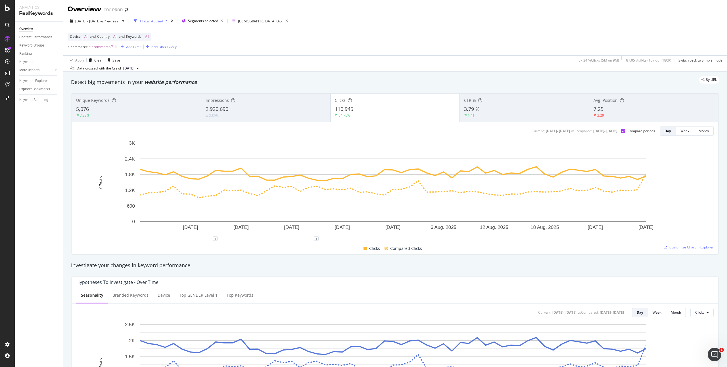
click at [319, 41] on div "Device = All and Country = All and Keywords = All e-commerce = ecommerce/* Add …" at bounding box center [395, 41] width 655 height 27
click at [113, 17] on div "2025 Jul. 1st - Aug. 30th vs Prev. Year" at bounding box center [97, 21] width 59 height 9
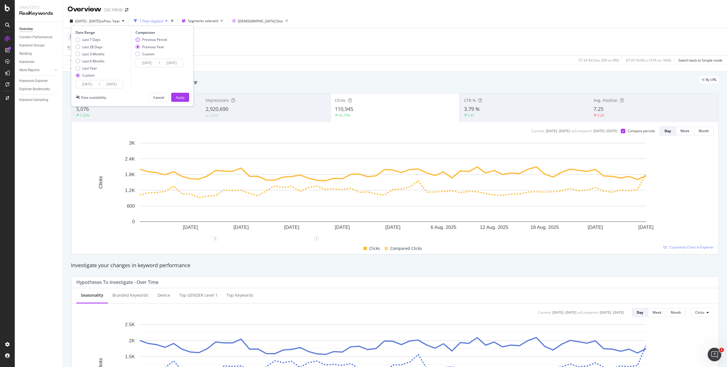
click at [161, 40] on div "Previous Period" at bounding box center [154, 39] width 25 height 5
type input "2025/05/01"
type input "2025/06/30"
click at [181, 97] on div "Apply" at bounding box center [180, 97] width 9 height 5
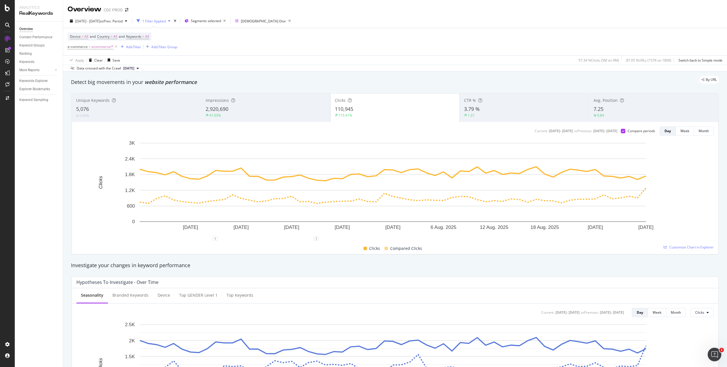
click at [342, 60] on div "Apply Clear Save 57.34 % Clicks ( 5M on 9M ) 87.05 % URLs ( 157K on 180K ) Swit…" at bounding box center [395, 59] width 664 height 9
click at [363, 52] on div "Device = All and Country = All and Keywords = All e-commerce = ecommerce/* Add …" at bounding box center [395, 41] width 655 height 27
click at [123, 19] on span "vs Prev. Period" at bounding box center [111, 21] width 22 height 5
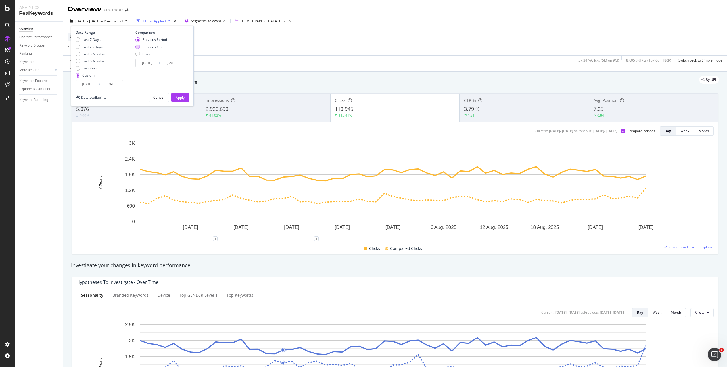
click at [150, 46] on div "Previous Year" at bounding box center [153, 47] width 22 height 5
type input "2024/07/02"
type input "[DATE]"
click at [179, 95] on div "Apply" at bounding box center [180, 97] width 9 height 5
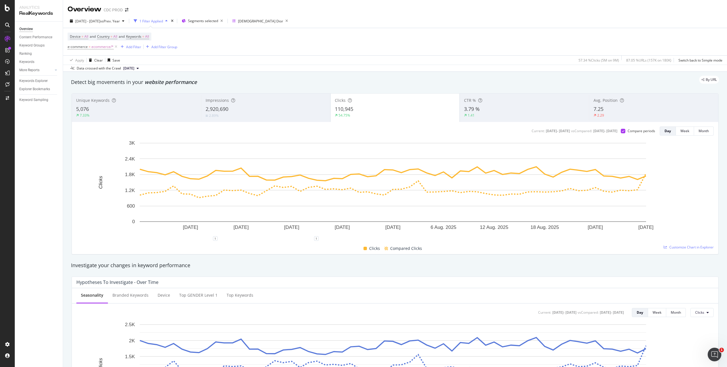
click at [709, 263] on div "Investigate your changes in keyword performance" at bounding box center [395, 265] width 648 height 7
click at [678, 345] on rect "A chart." at bounding box center [392, 372] width 633 height 100
